Goal: Transaction & Acquisition: Purchase product/service

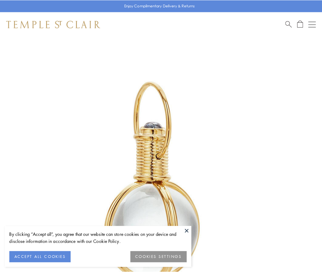
scroll to position [160, 0]
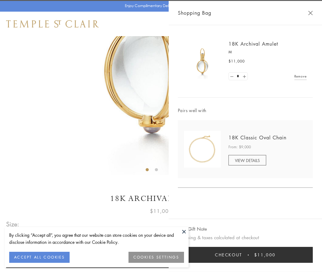
click at [245, 255] on button "Checkout $11,000" at bounding box center [245, 255] width 135 height 16
